Goal: Obtain resource: Download file/media

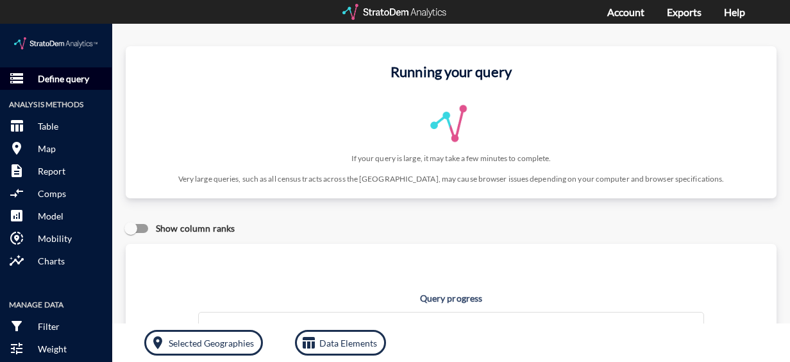
click p "Define query"
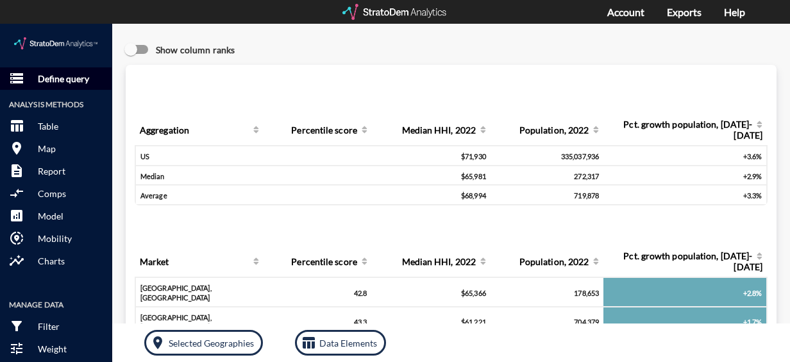
click p "Define query"
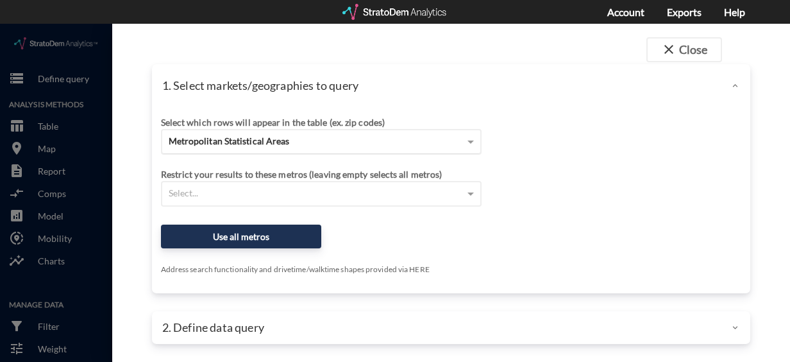
click span "Metropolitan Statistical Areas"
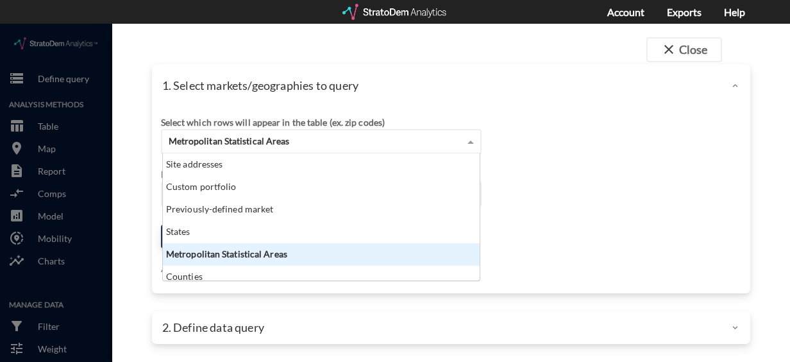
scroll to position [117, 309]
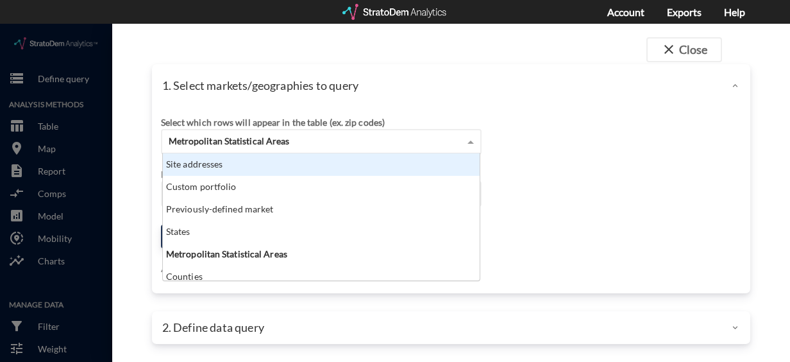
click div "Site addresses"
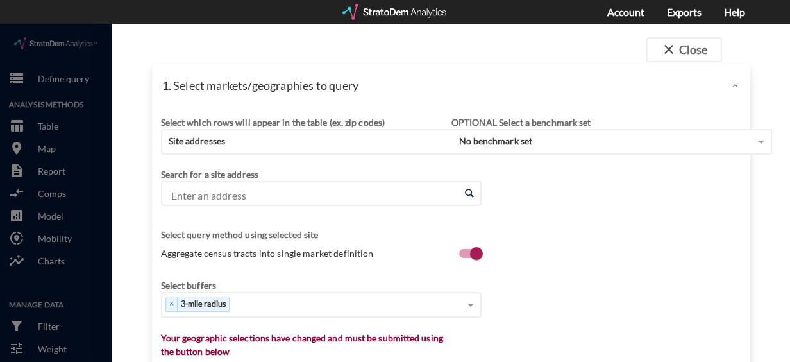
click div "Select which rows will appear in the table (ex. zip codes) Site addresses Selec…"
click input "Enter an address"
paste input "999 Crosswater Pkwy, Nocatee, FL 32081"
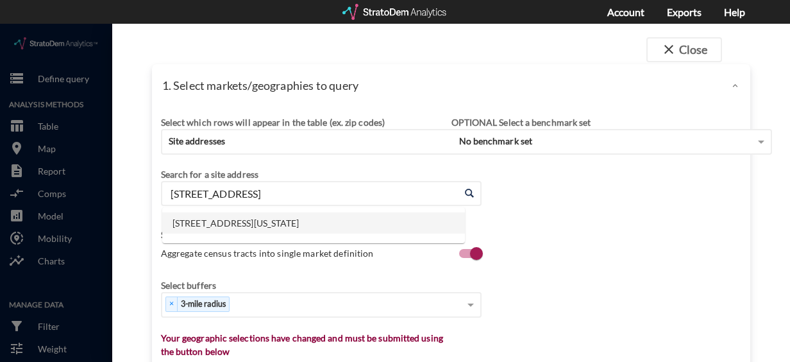
click li "999 Crosswater Pkwy, Tn Of Nocatee, Florida"
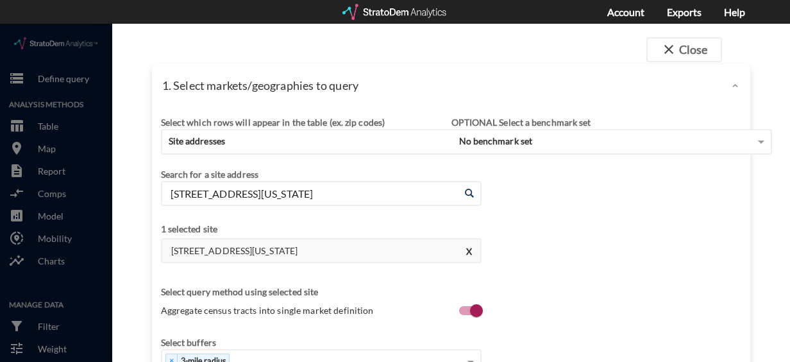
type input "999 Crosswater Pkwy, Tn Of Nocatee, Florida"
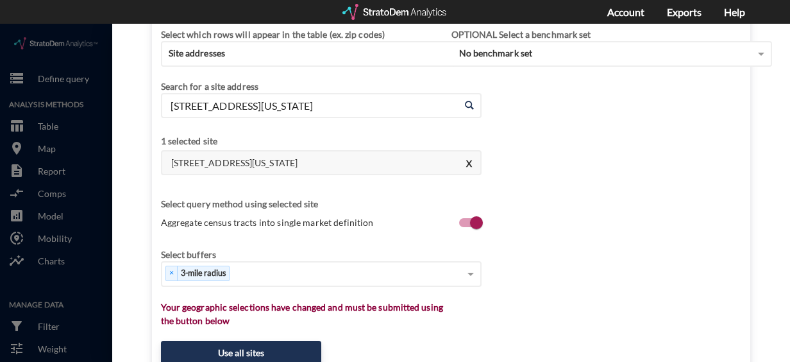
scroll to position [90, 0]
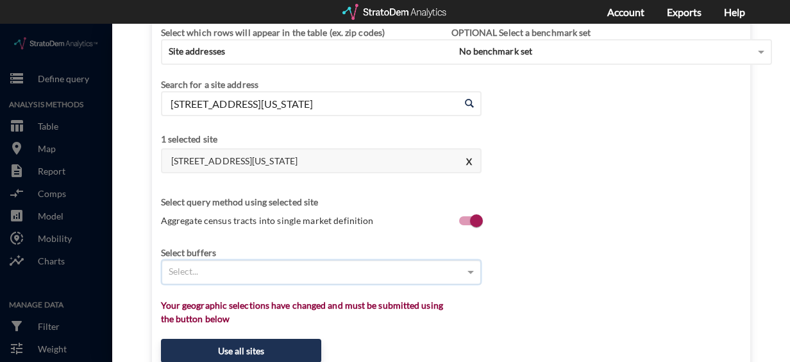
type input "9"
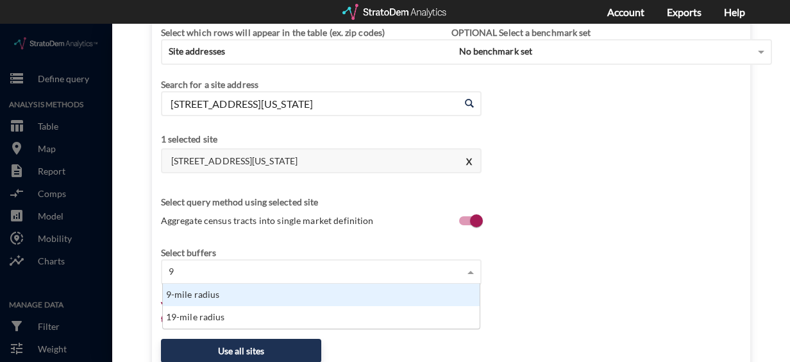
scroll to position [35, 309]
click div "9-mile radius"
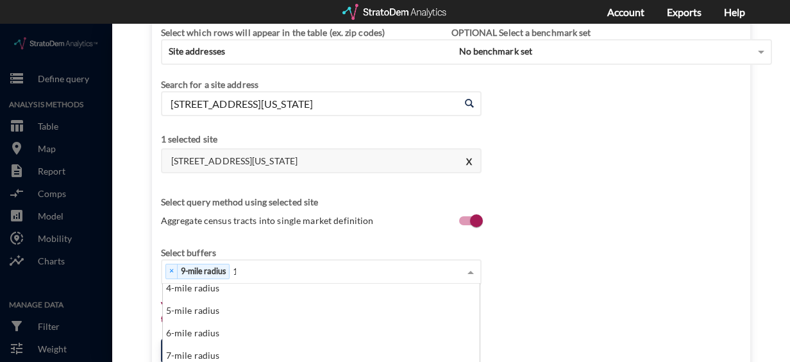
scroll to position [22, 0]
type input "13"
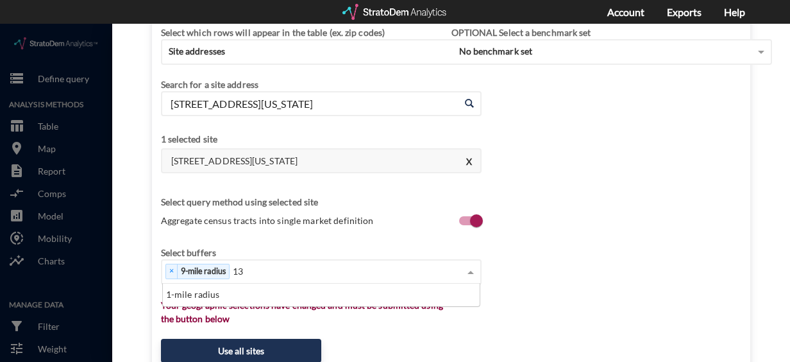
scroll to position [10, 8]
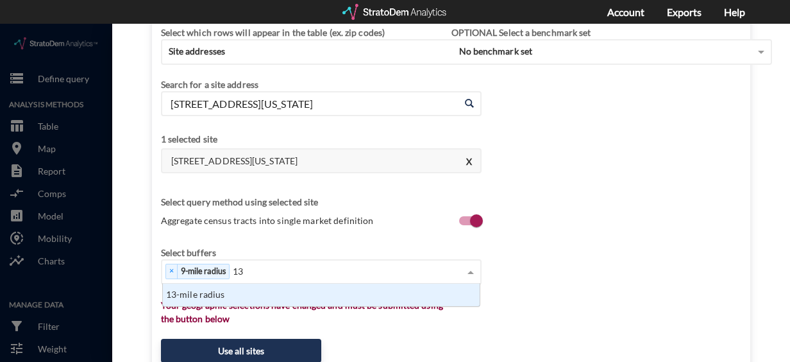
click div "13-mile radius"
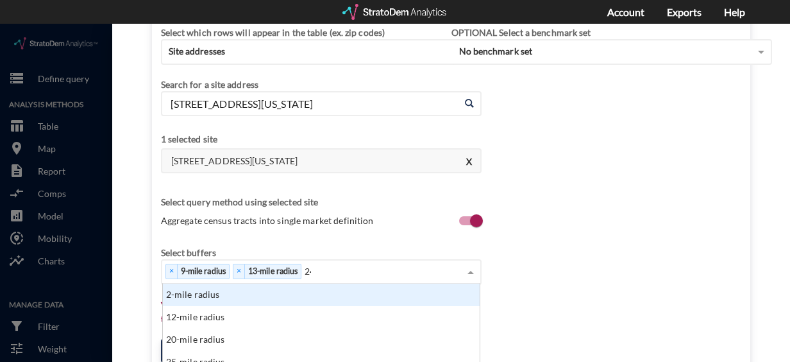
scroll to position [196, 0]
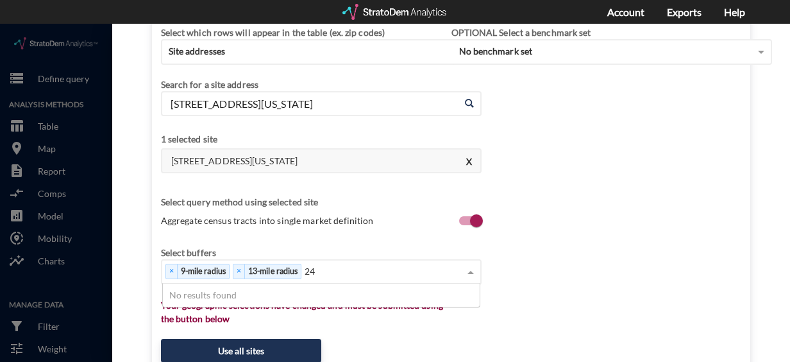
type input "2"
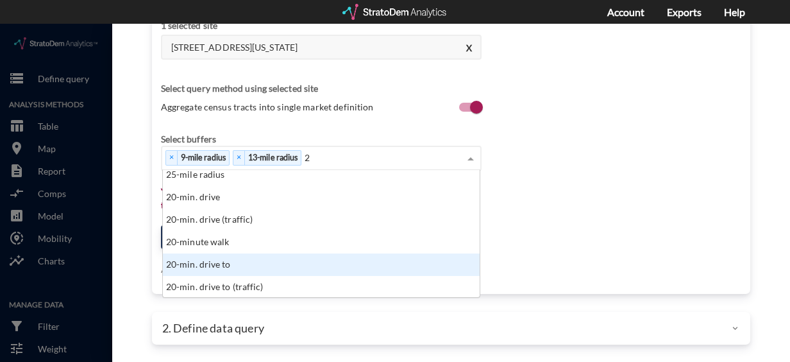
scroll to position [0, 0]
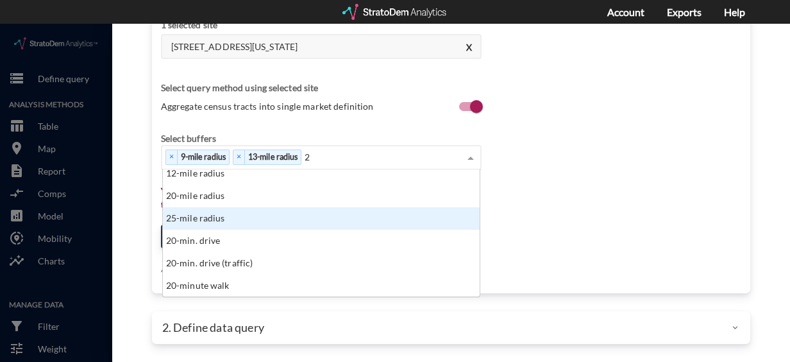
type input "2"
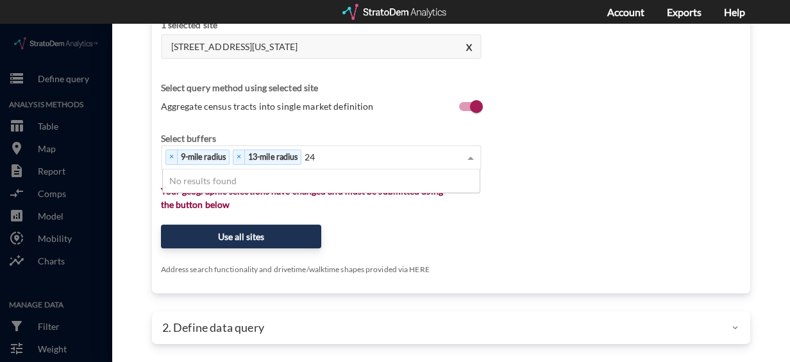
type input "2"
type input "1"
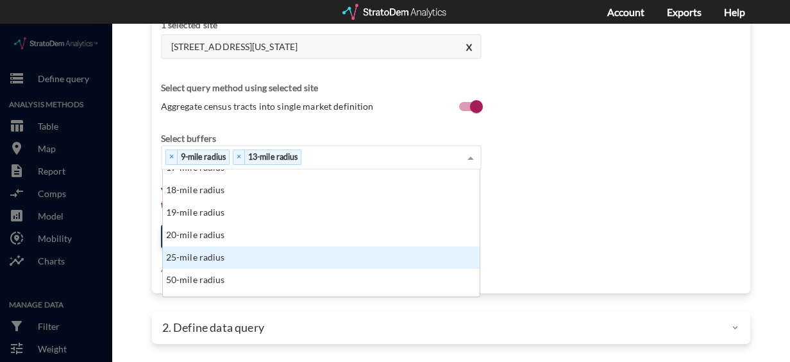
click div "25-mile radius"
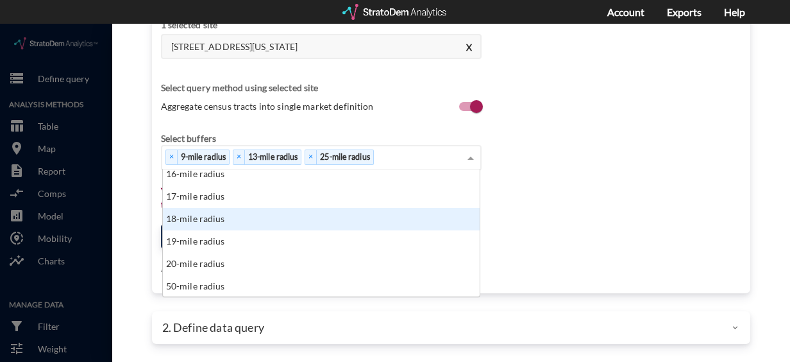
click div "Select which rows will appear in the table (ex. zip codes) Site addresses Selec…"
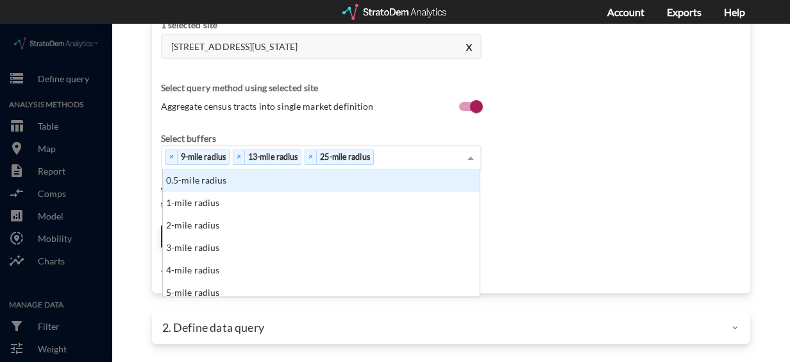
click div "× 9-mile radius × 13-mile radius × 25-mile radius"
click div "Select which rows will appear in the table (ex. zip codes) Site addresses Selec…"
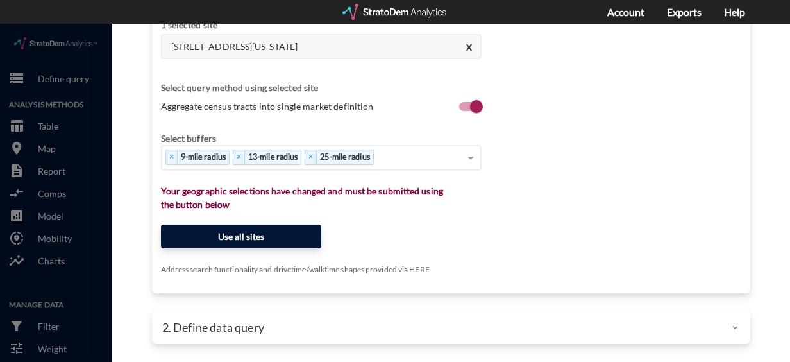
click button "Use all sites"
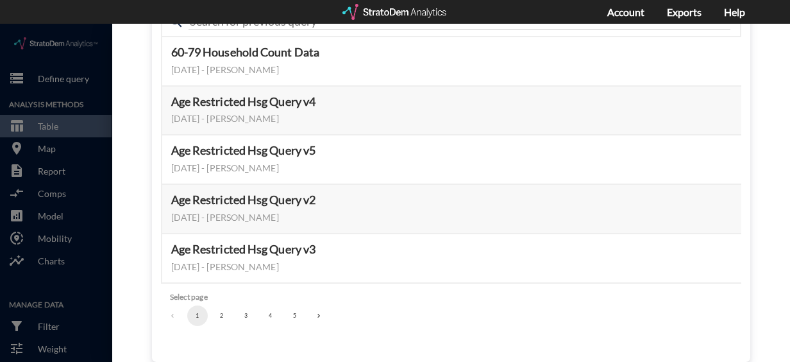
click button "2"
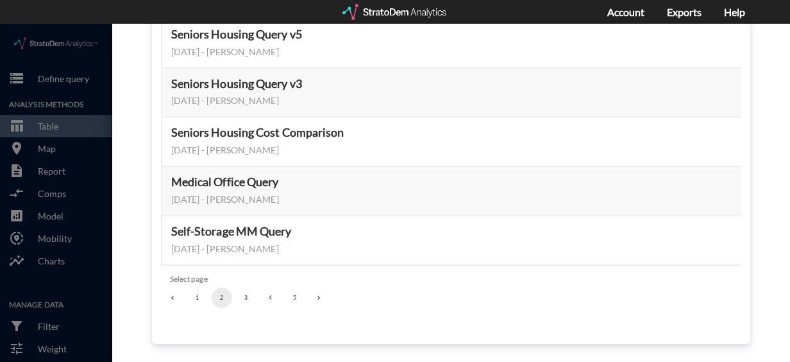
click button "3"
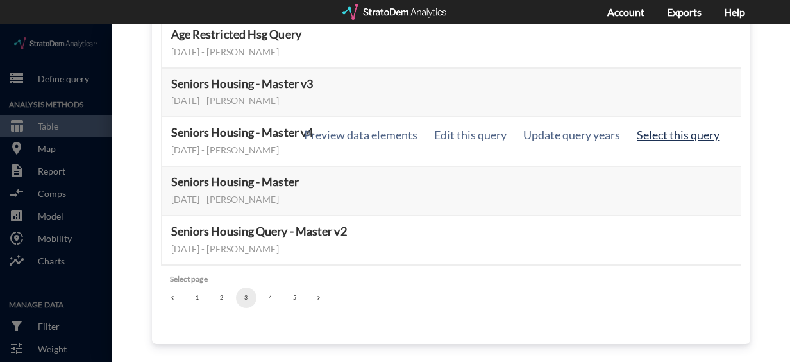
click button "Select this query"
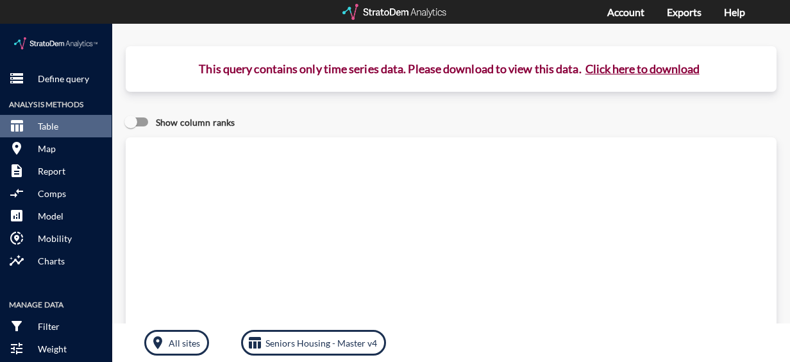
click button "Click here to download"
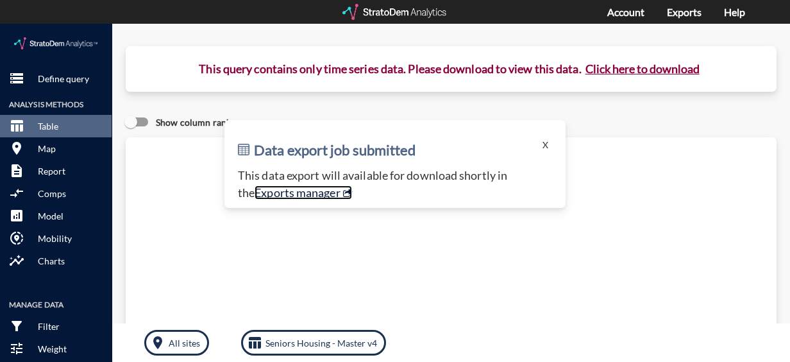
click link "Exports manager"
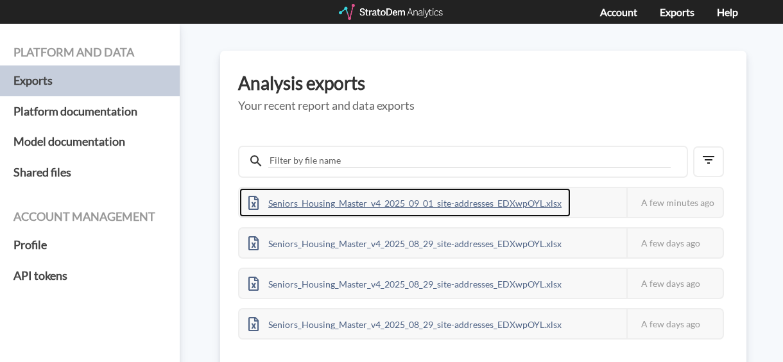
click at [489, 203] on div "Seniors_Housing_Master_v4_2025_09_01_site-addresses_EDXwpOYL.xlsx" at bounding box center [404, 202] width 331 height 29
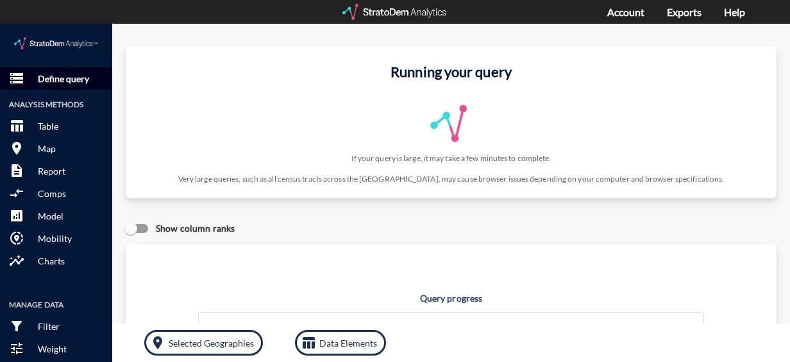
click p "Define query"
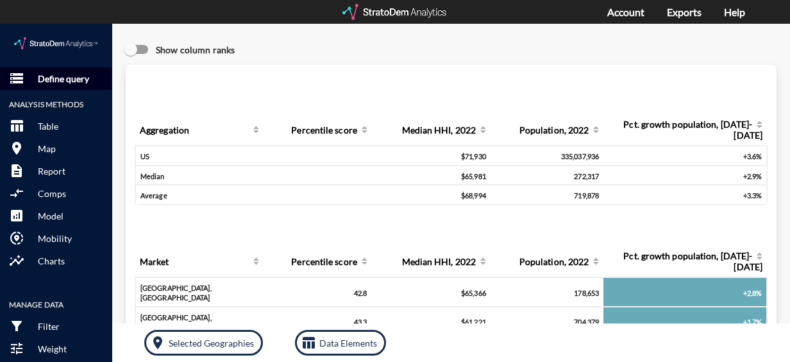
click p "Define query"
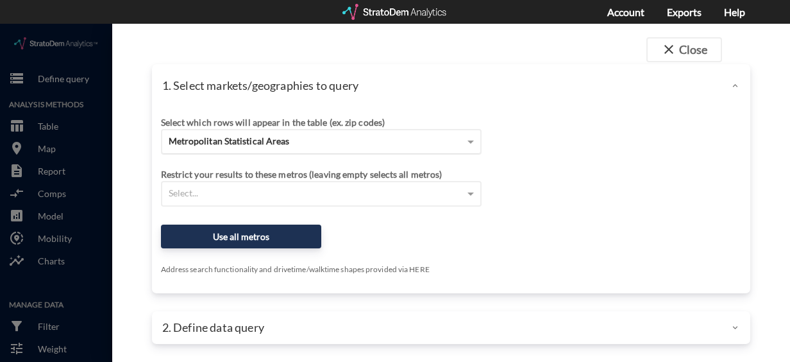
click span "Metropolitan Statistical Areas"
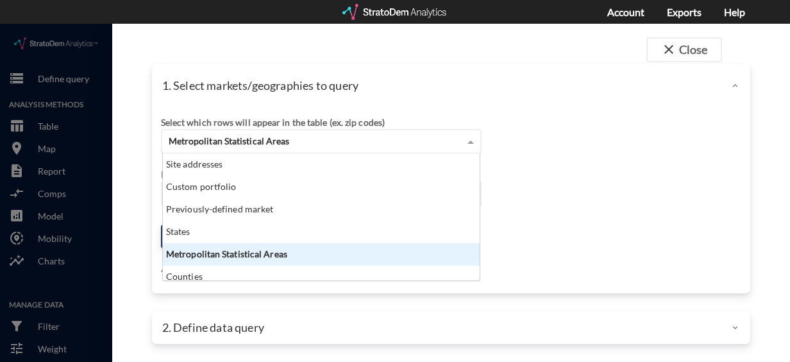
scroll to position [117, 309]
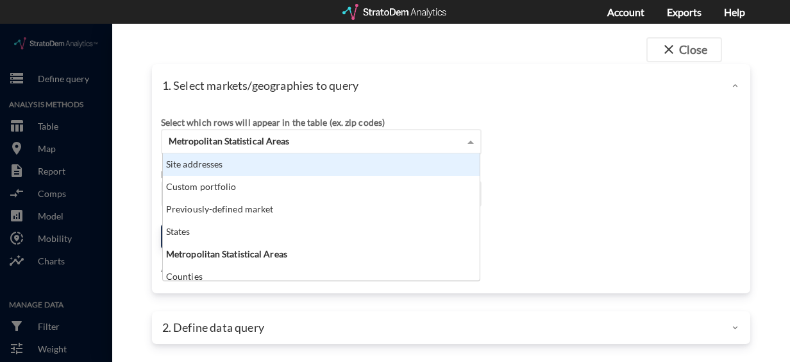
click div "Site addresses"
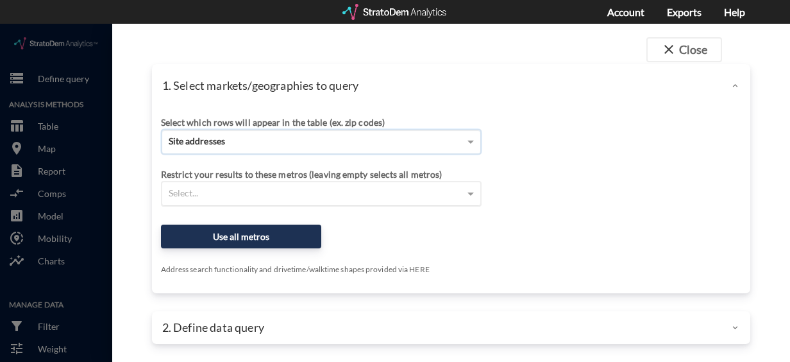
click div "Enter an address Enter an address"
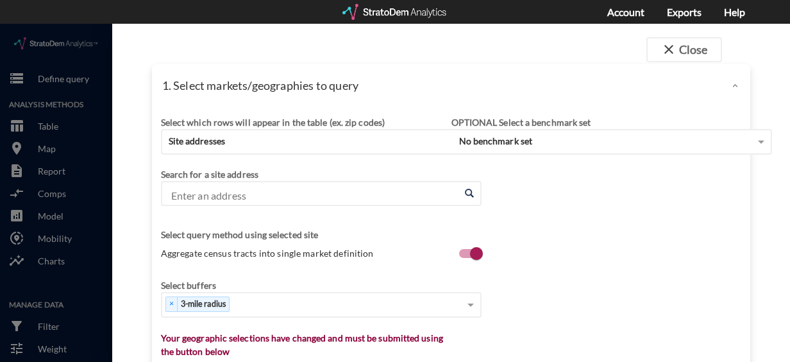
click input "Enter an address"
paste input "9075 san jose blvd"
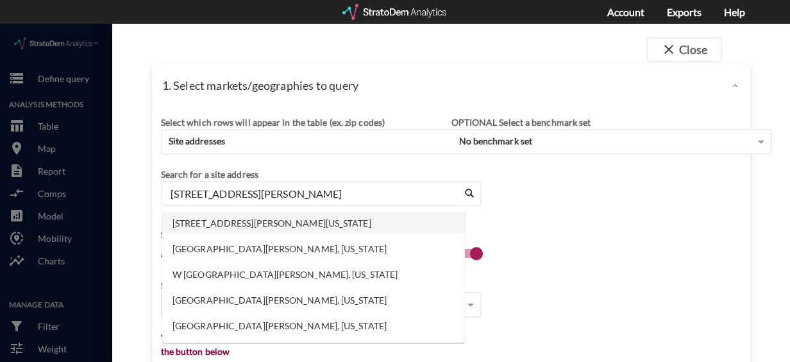
click li "9075 San Jose Blvd, Jacksonville, Florida"
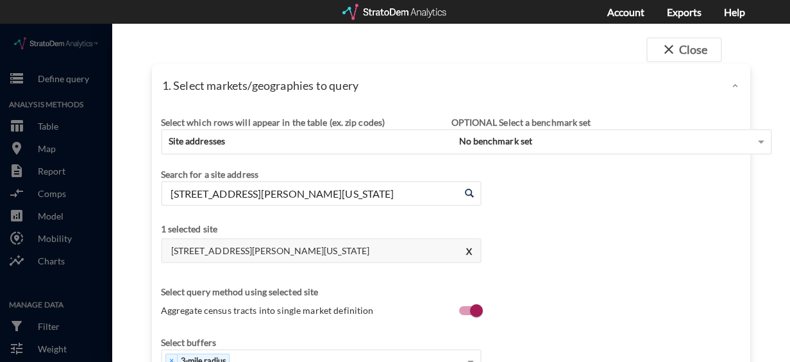
type input "9075 San Jose Blvd, Jacksonville, Florida"
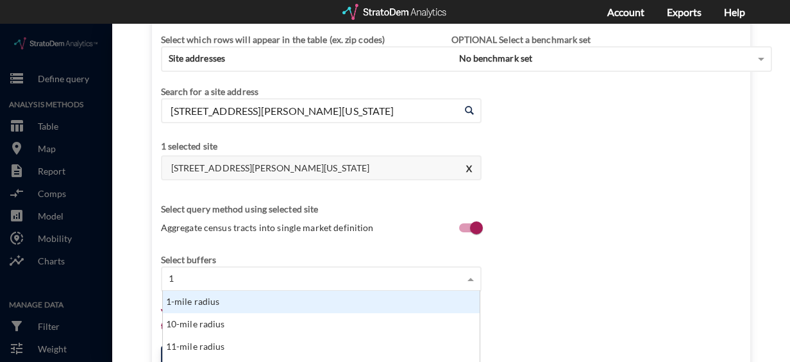
scroll to position [112, 0]
type input "10"
click div "10-mile radius"
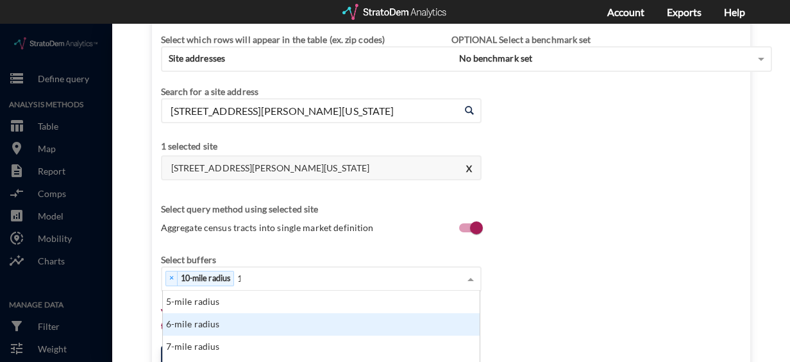
scroll to position [0, 0]
type input "14"
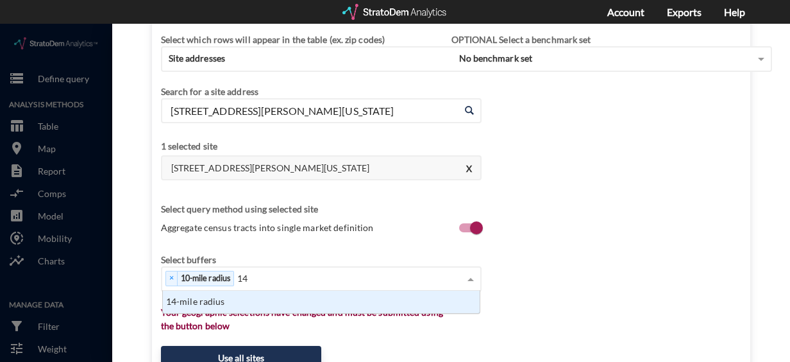
click div "14-mile radius"
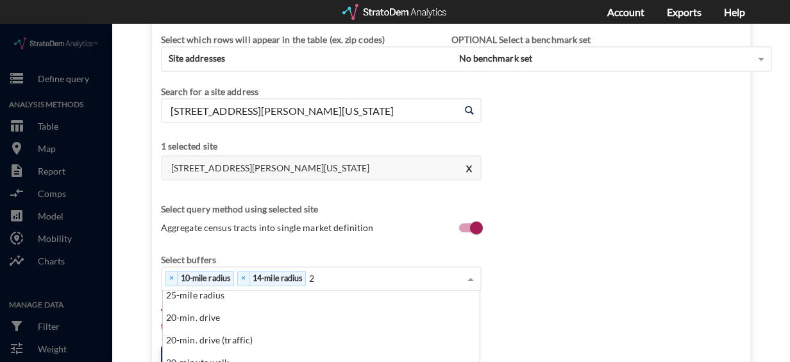
scroll to position [0, 0]
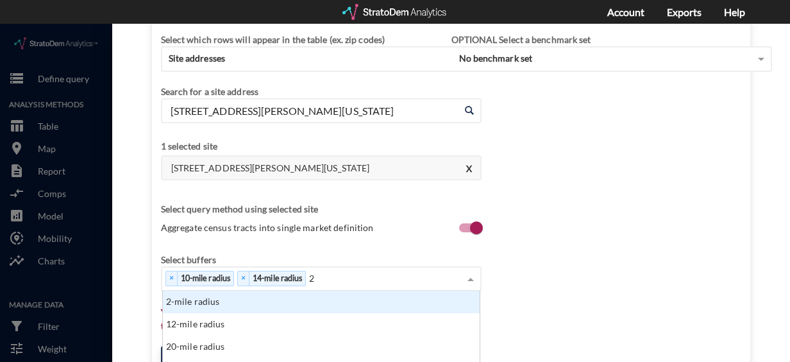
type input "25"
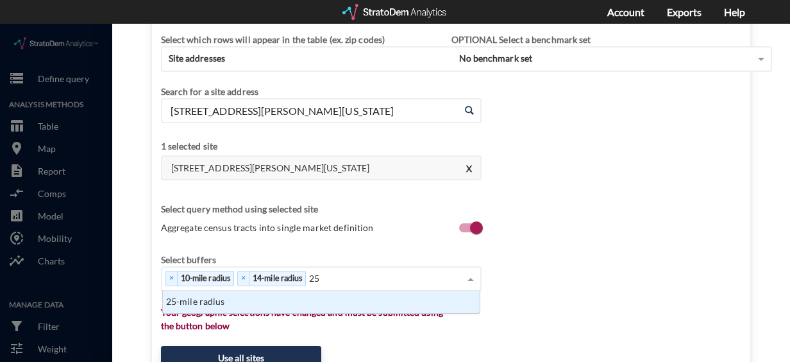
click div "25-mile radius"
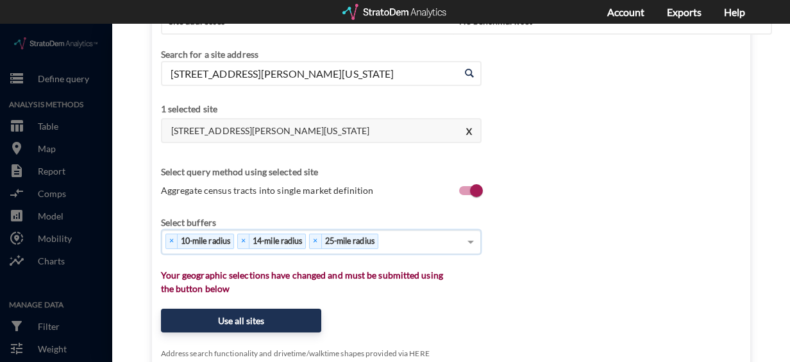
scroll to position [121, 0]
click button "Use all sites"
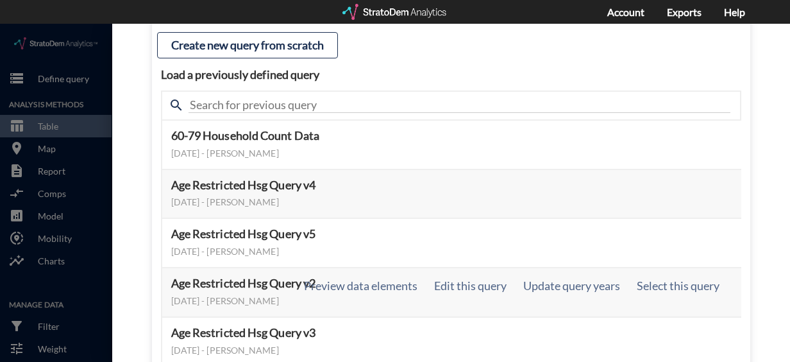
scroll to position [222, 0]
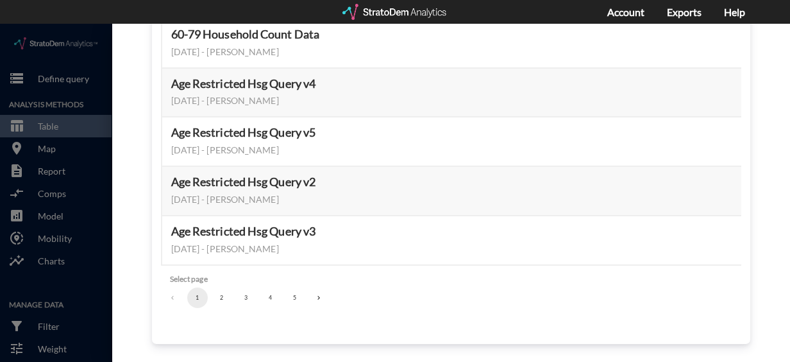
click button "2"
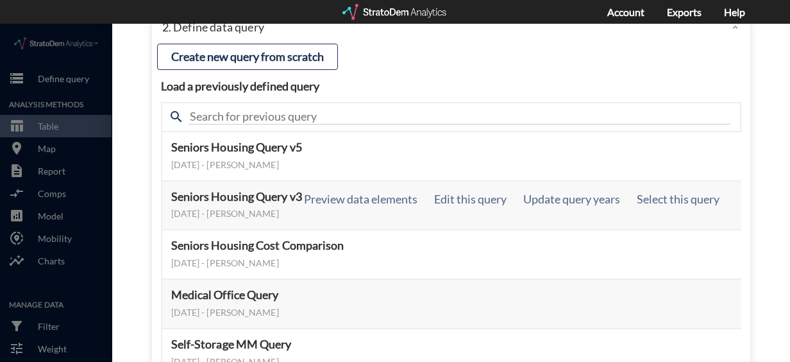
scroll to position [0, 0]
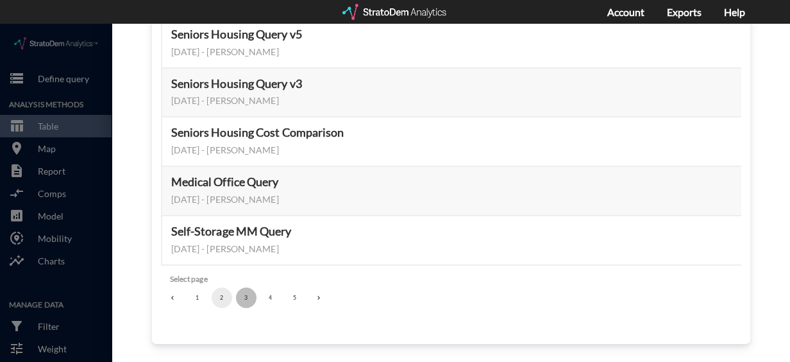
click button "3"
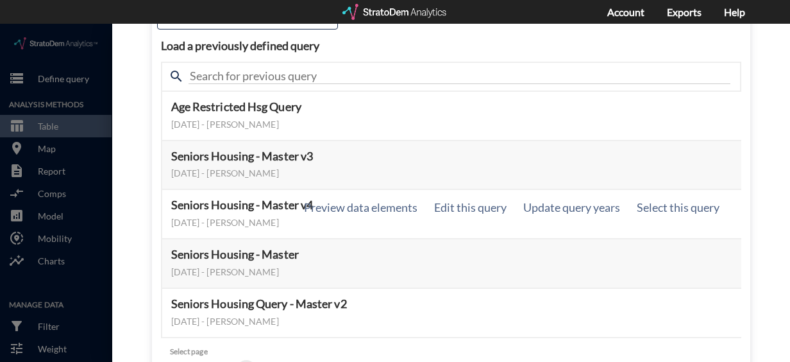
scroll to position [149, 0]
click button "Select this query"
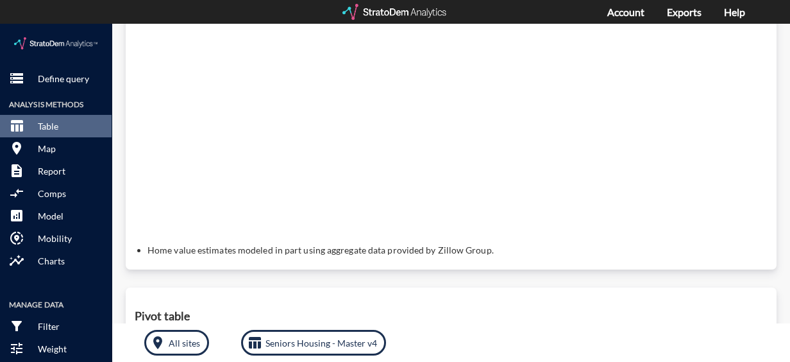
scroll to position [253, 0]
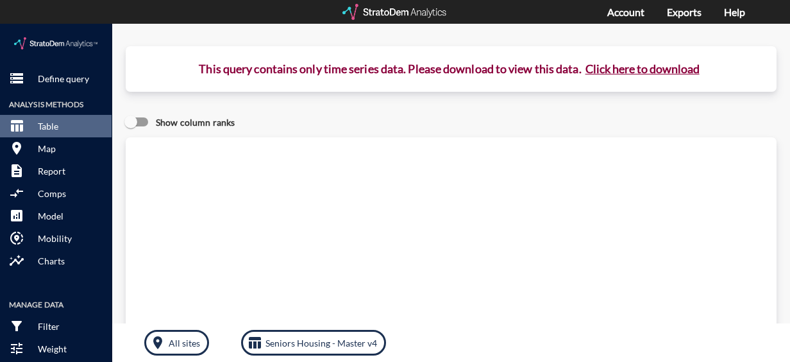
click button "Click here to download"
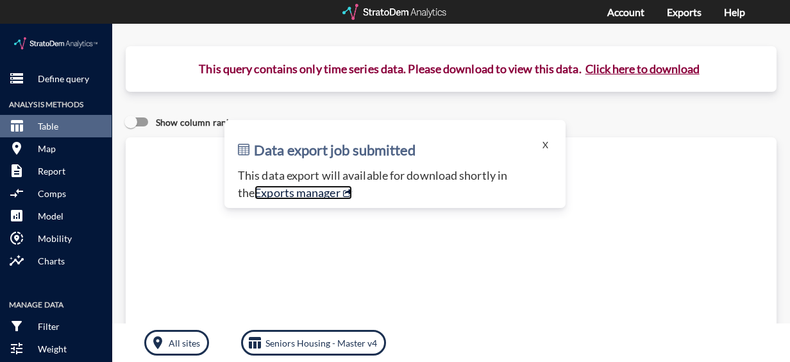
click link "Exports manager"
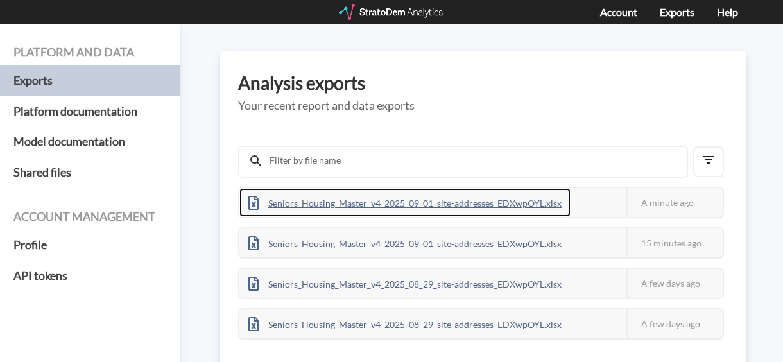
click at [452, 200] on div "Seniors_Housing_Master_v4_2025_09_01_site-addresses_EDXwpOYL.xlsx" at bounding box center [404, 202] width 331 height 29
